Goal: Check status: Check status

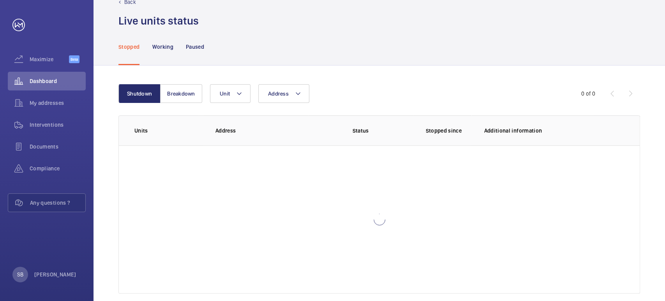
scroll to position [32, 0]
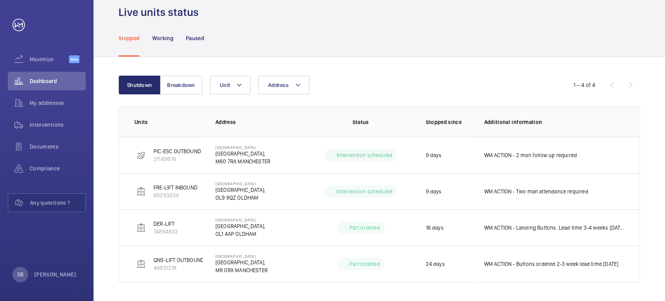
scroll to position [29, 0]
